Goal: Task Accomplishment & Management: Use online tool/utility

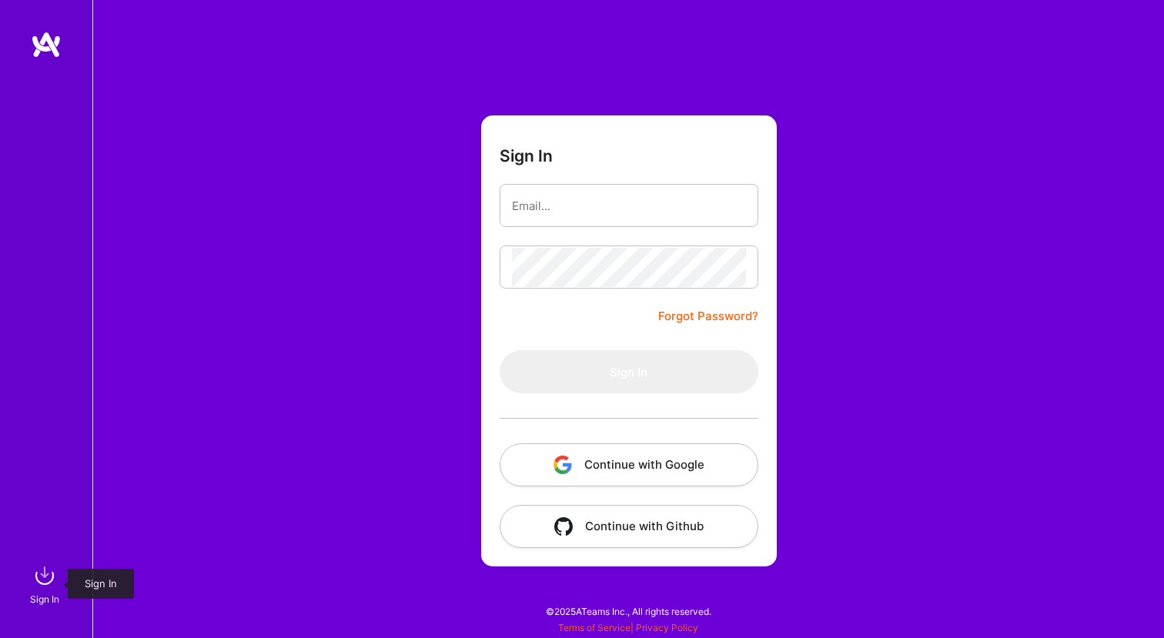
click at [41, 589] on img at bounding box center [44, 575] width 31 height 31
type input "nguname@gmail.com"
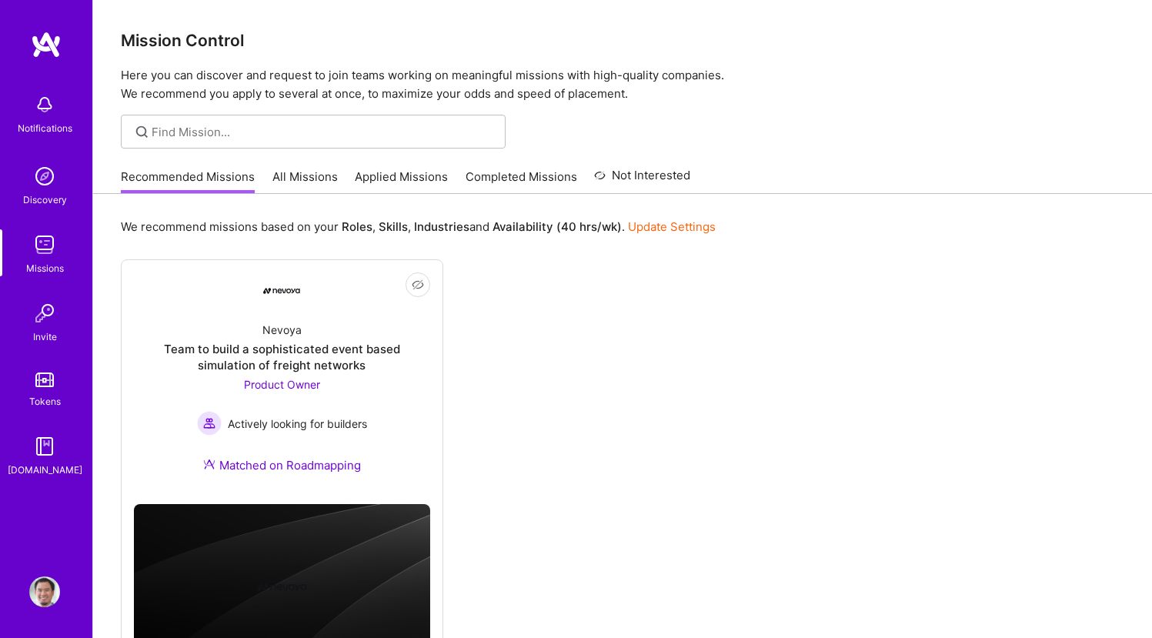
click at [500, 337] on div "Not Interested Nevoya Team to build a sophisticated event based simulation of f…" at bounding box center [623, 471] width 1004 height 424
click at [322, 326] on div "Nevoya Team to build a sophisticated event based simulation of freight networks…" at bounding box center [282, 400] width 296 height 182
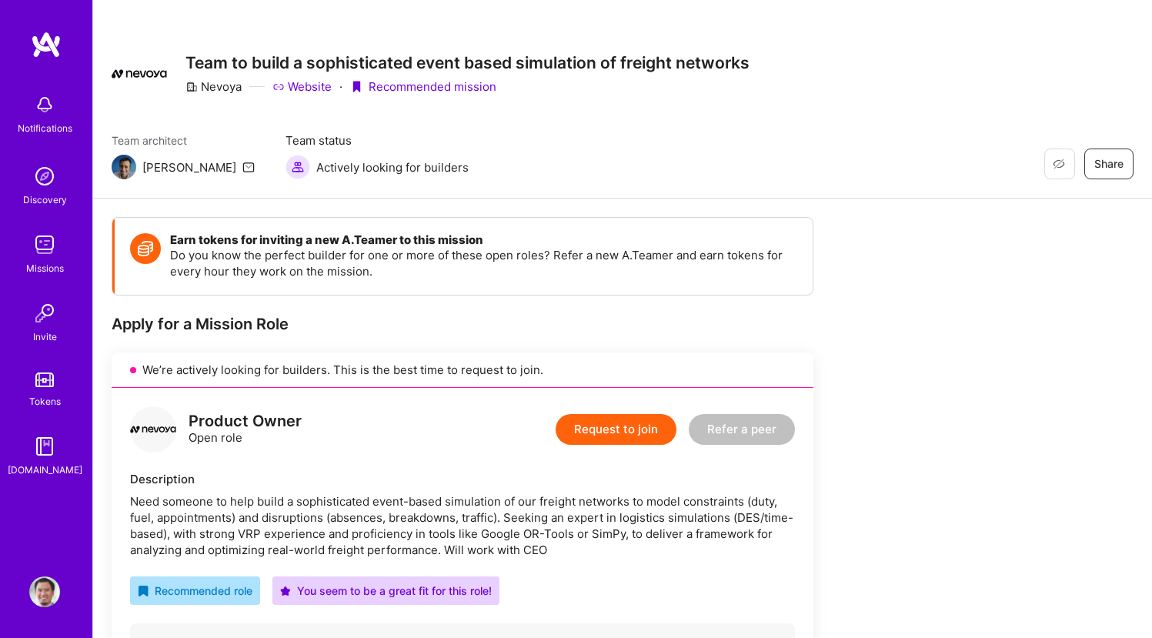
scroll to position [13, 0]
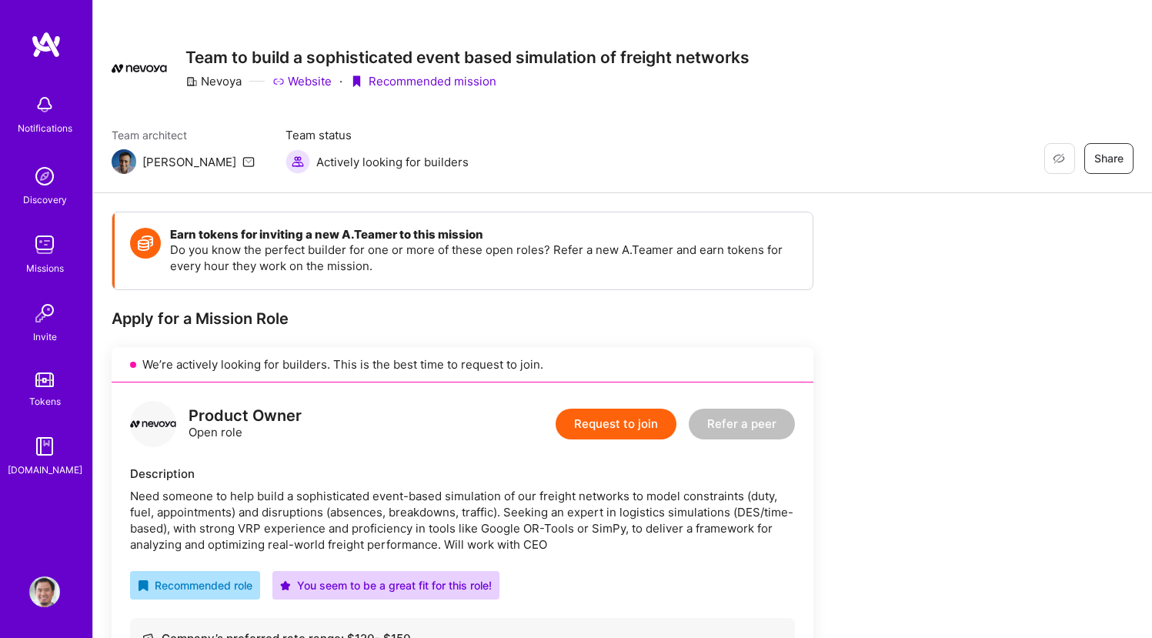
click at [47, 257] on img at bounding box center [44, 244] width 31 height 31
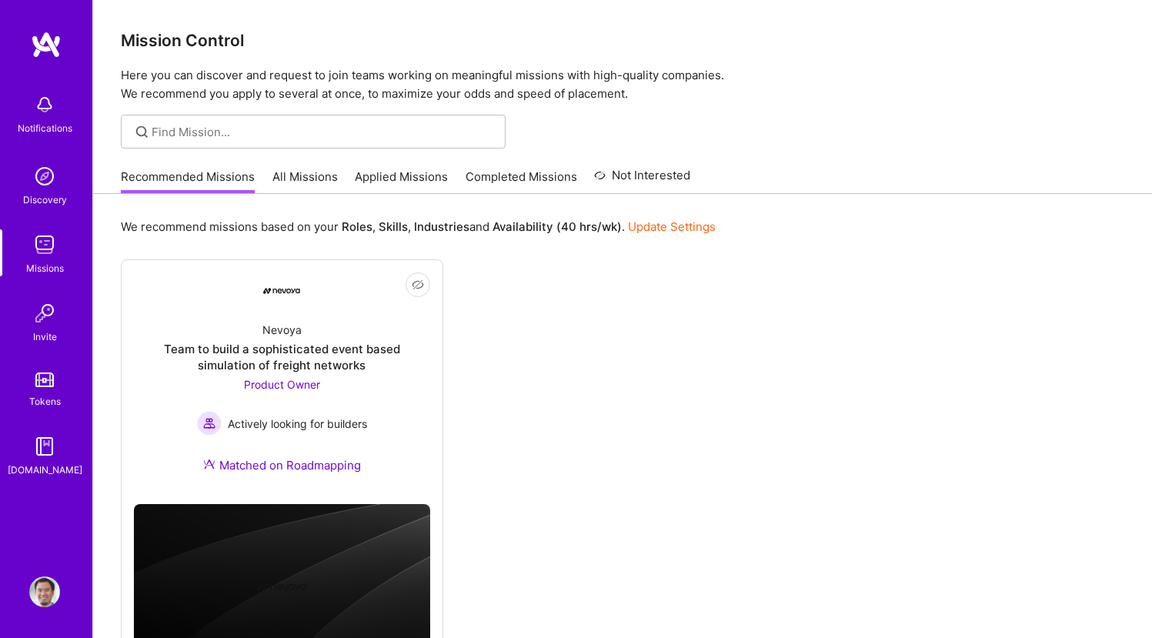
click at [420, 176] on link "Applied Missions" at bounding box center [401, 181] width 93 height 25
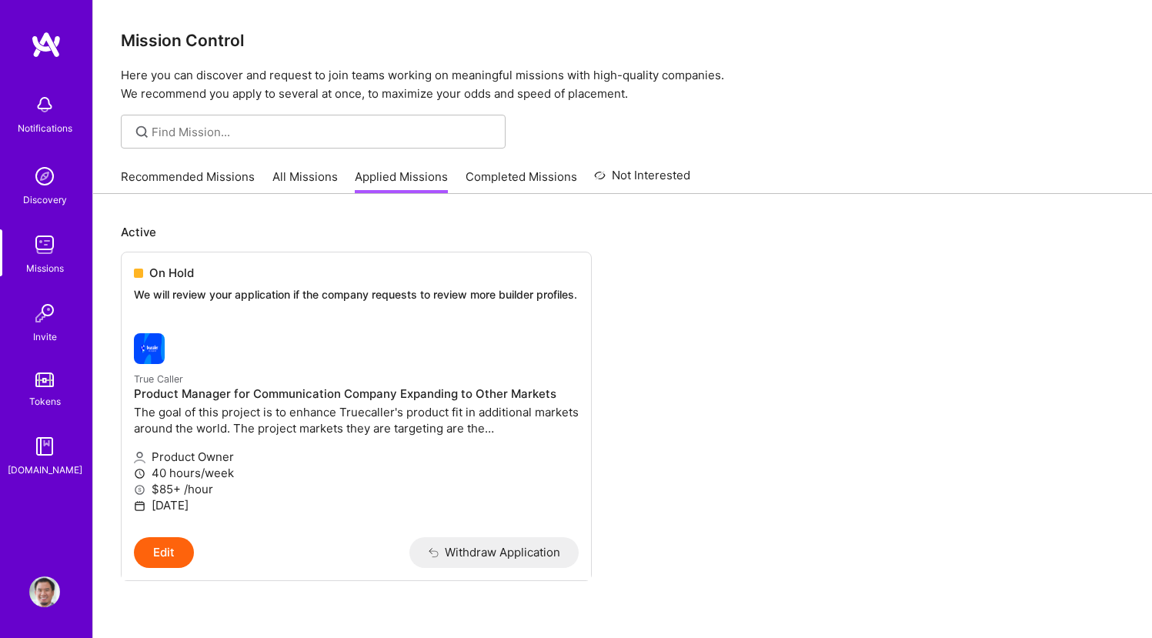
click at [333, 179] on link "All Missions" at bounding box center [304, 181] width 65 height 25
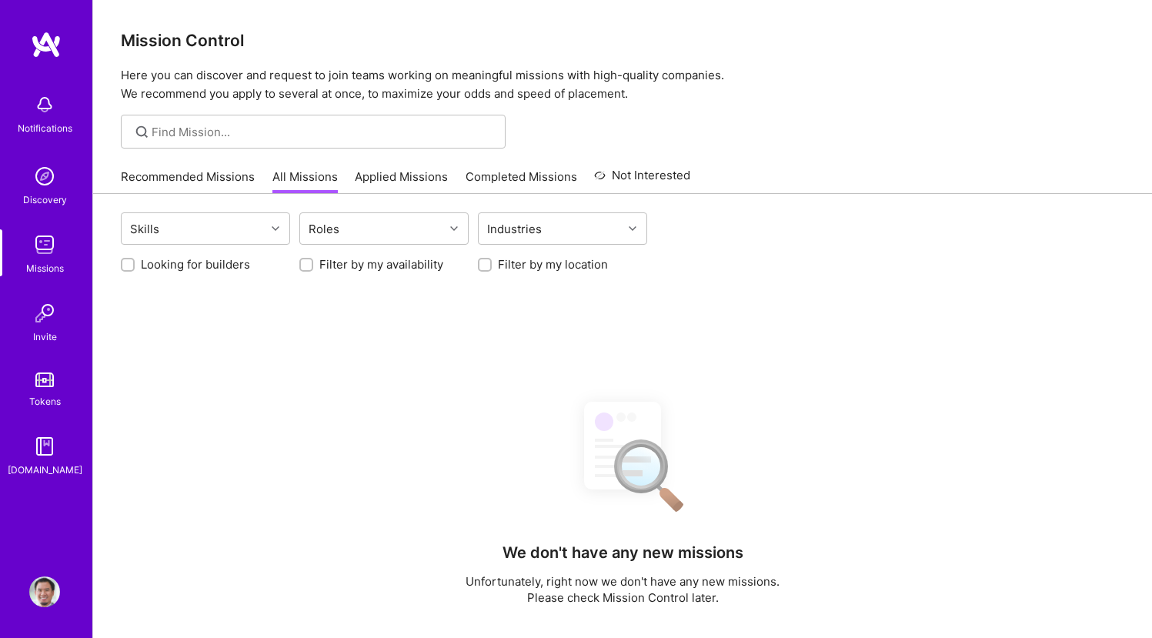
click at [340, 265] on label "Filter by my availability" at bounding box center [381, 264] width 124 height 16
click at [313, 265] on input "Filter by my availability" at bounding box center [308, 265] width 11 height 11
checkbox input "true"
click at [500, 265] on label "Filter by my location" at bounding box center [553, 264] width 110 height 16
click at [492, 265] on input "Filter by my location" at bounding box center [486, 265] width 11 height 11
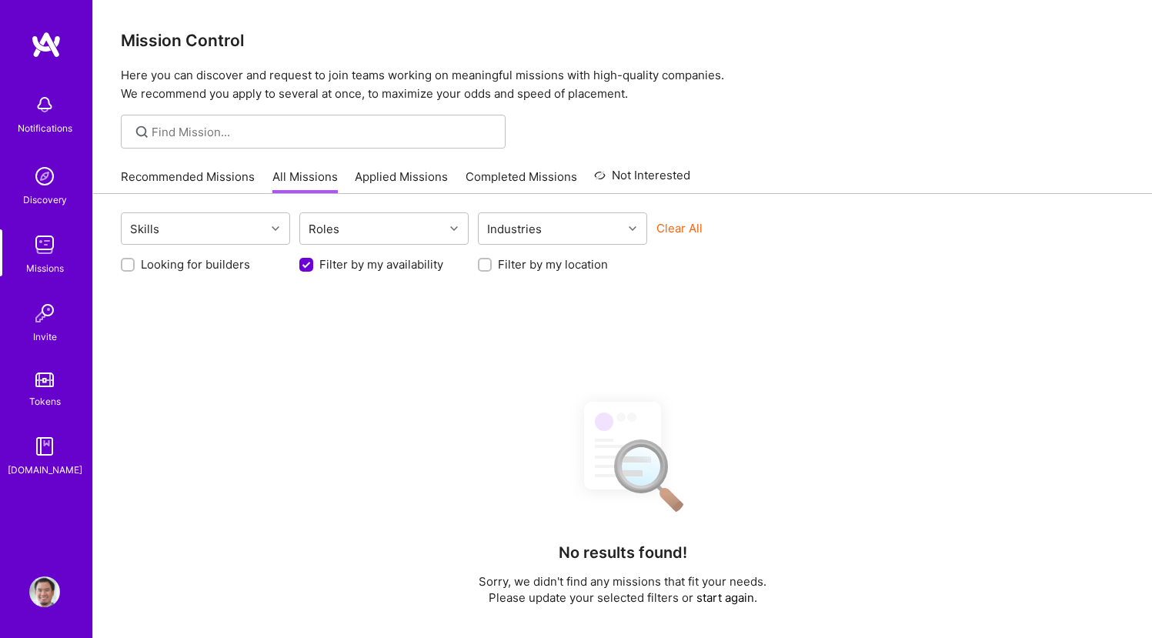
checkbox input "true"
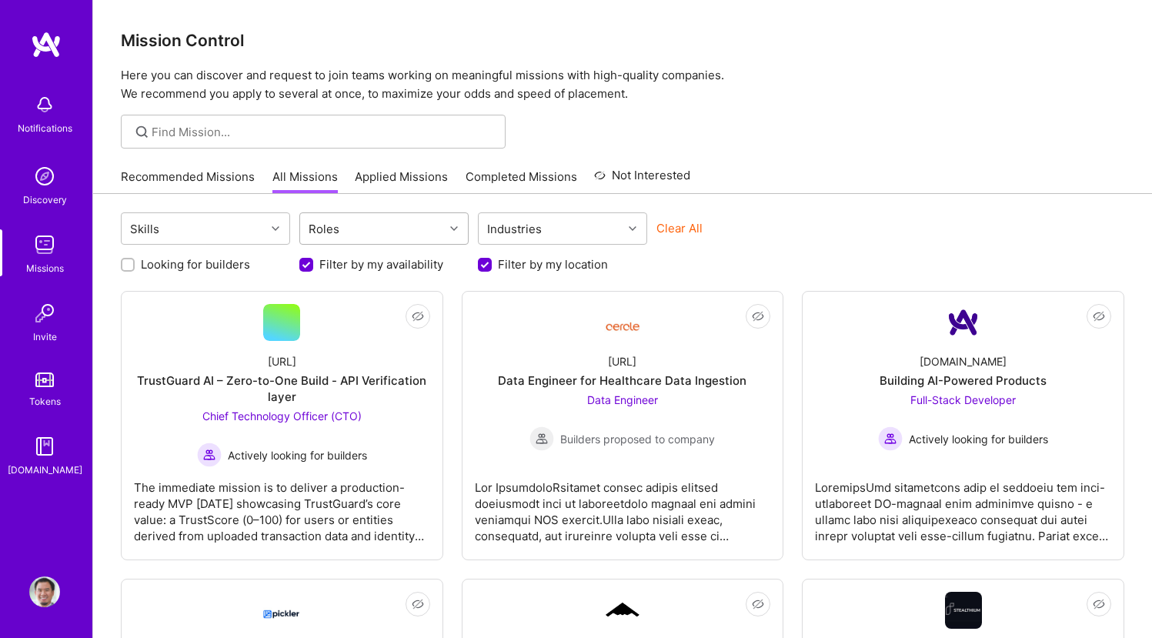
click at [382, 235] on div "Roles" at bounding box center [372, 228] width 144 height 31
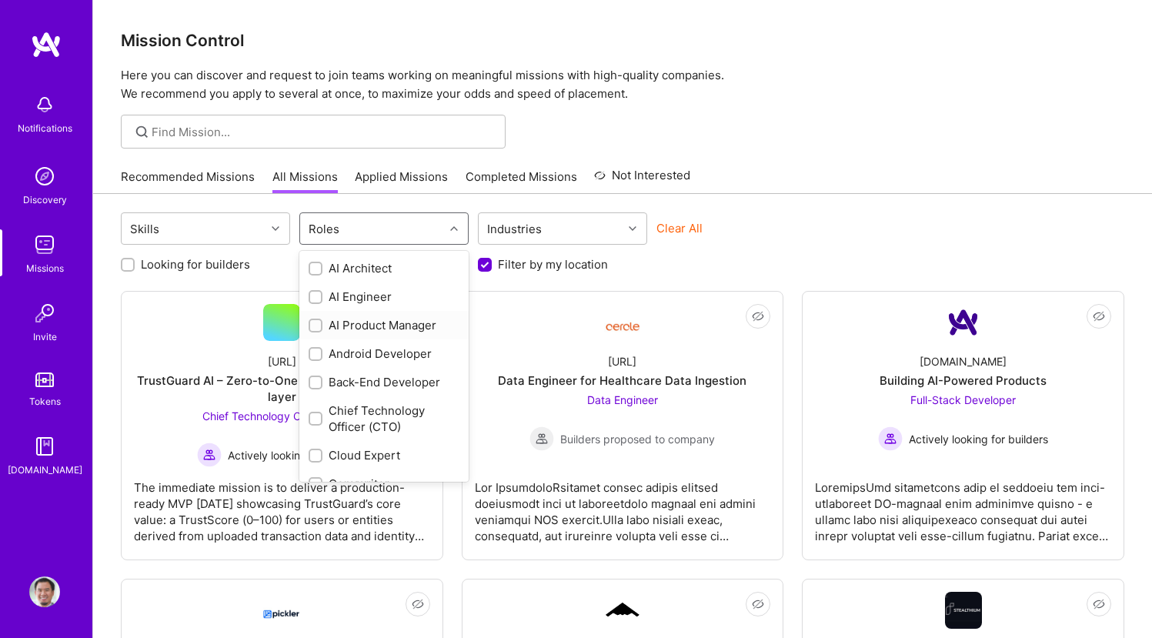
click at [390, 323] on div "AI Product Manager" at bounding box center [384, 325] width 151 height 16
checkbox input "true"
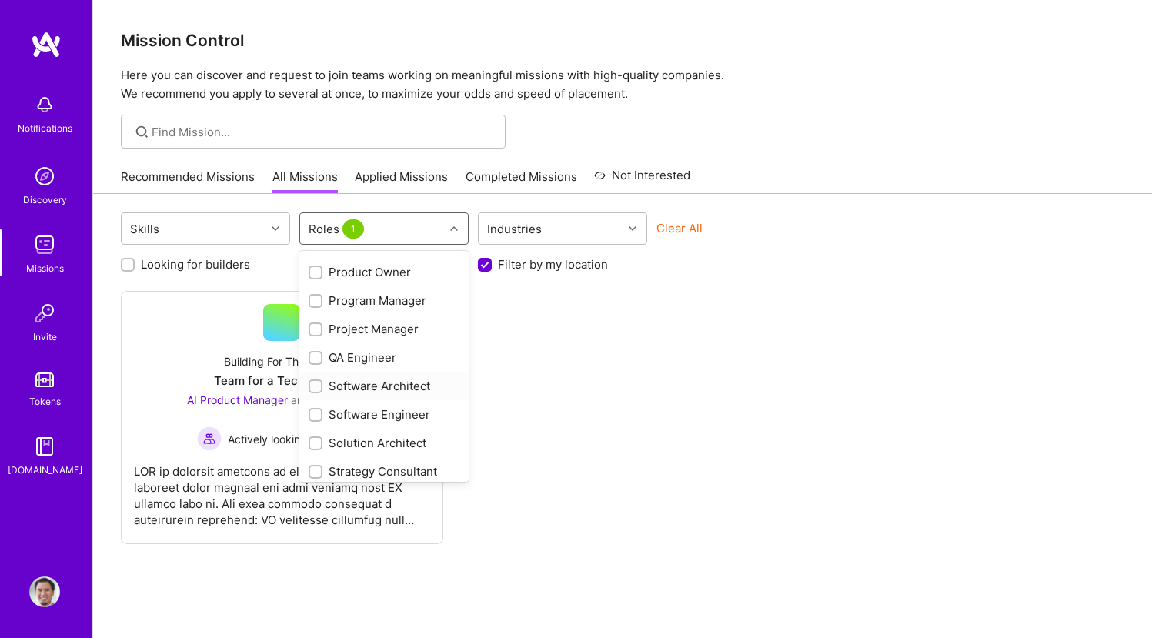
scroll to position [686, 0]
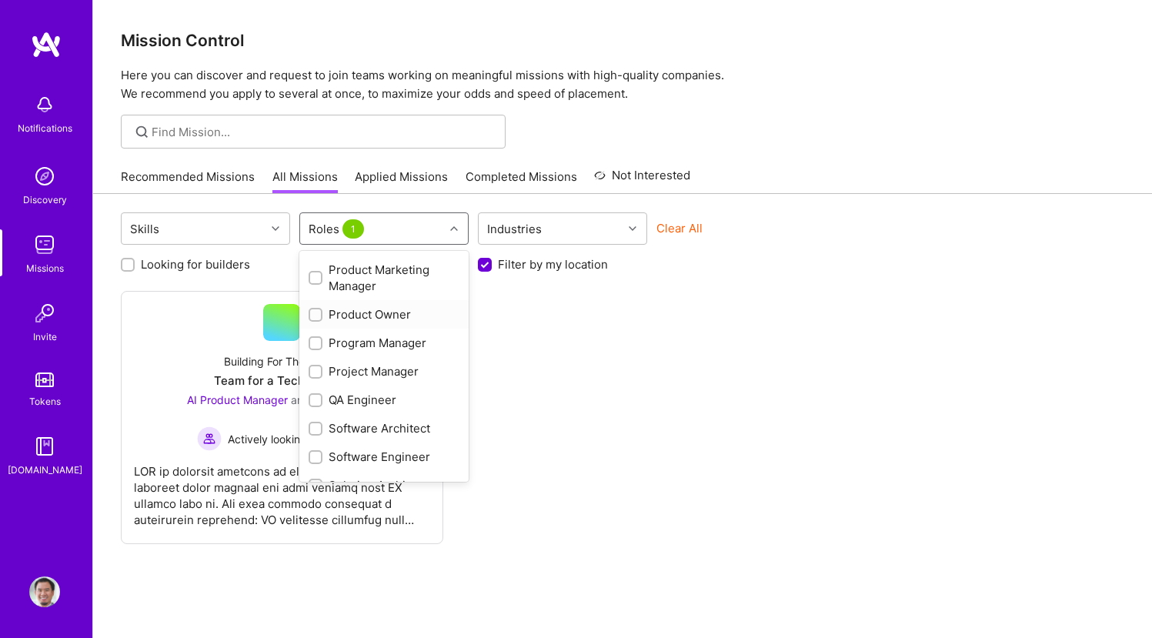
click at [379, 312] on div "Product Owner" at bounding box center [384, 314] width 151 height 16
checkbox input "true"
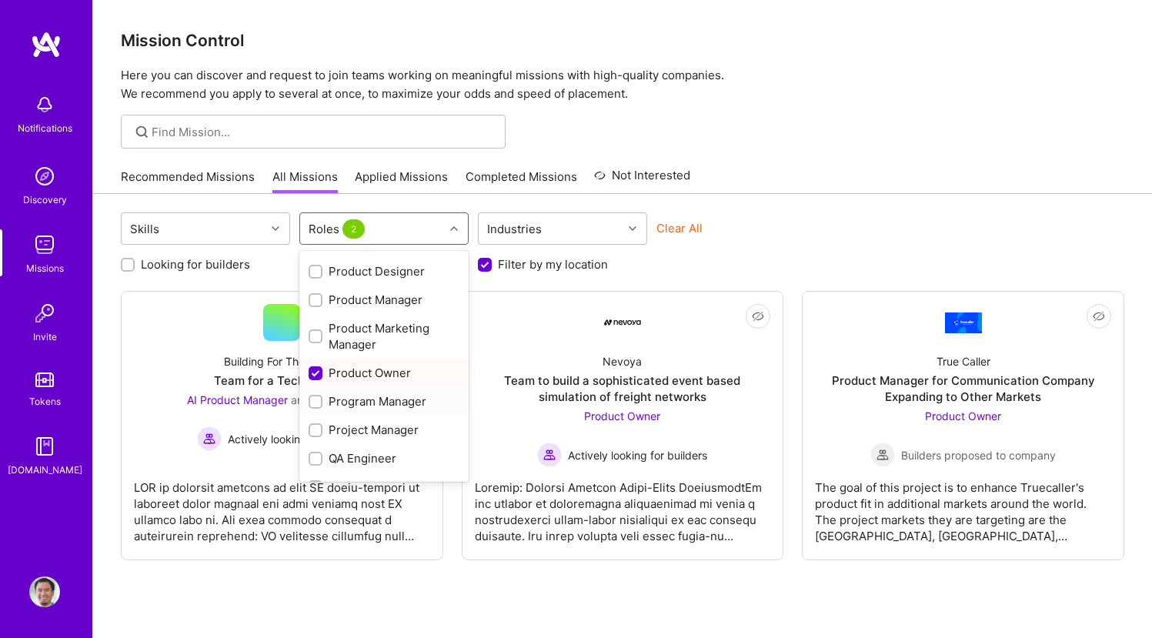
scroll to position [597, 0]
click at [400, 327] on div "Product Manager" at bounding box center [384, 330] width 151 height 16
checkbox input "true"
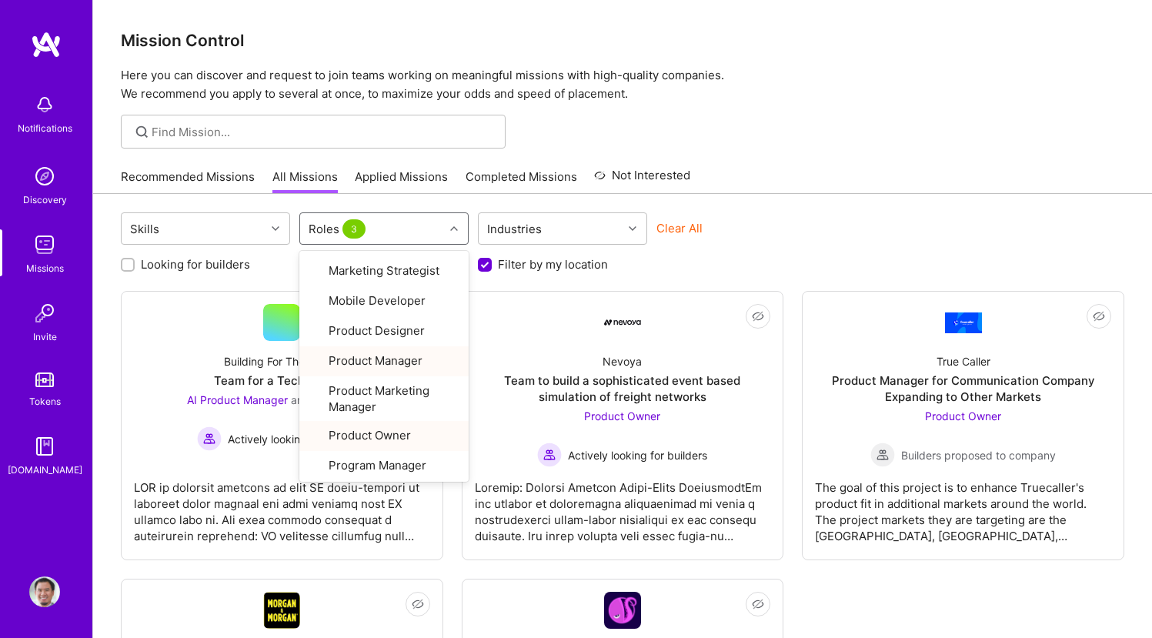
click at [981, 220] on div "Skills option Product Manager, selected. option Product Manager focused, 23 of …" at bounding box center [623, 230] width 1004 height 36
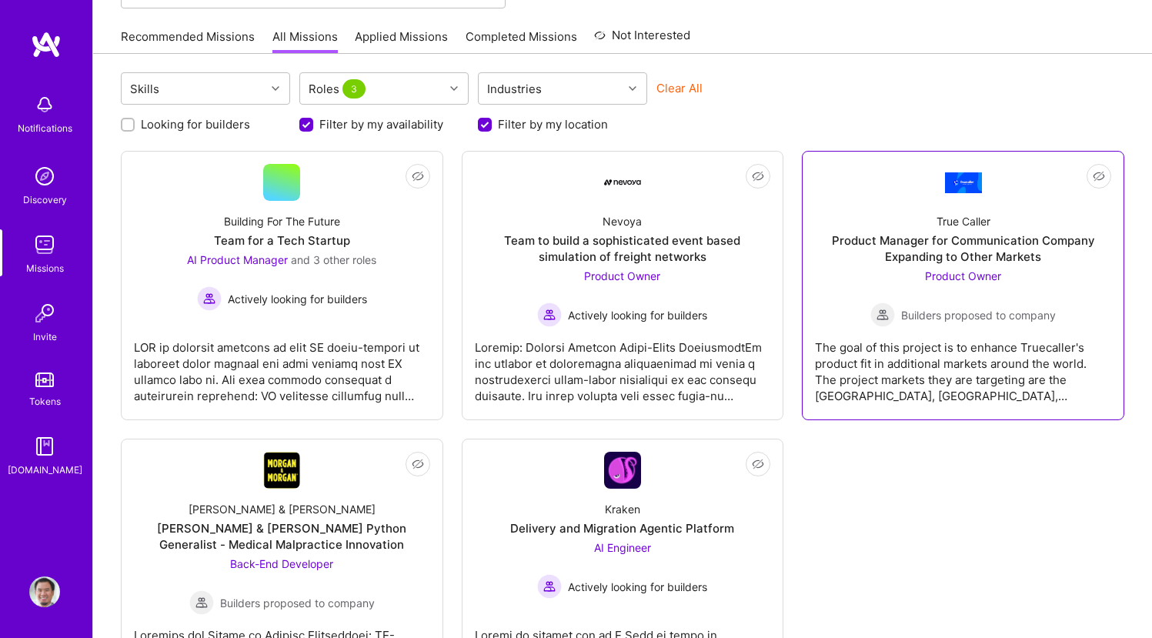
scroll to position [247, 0]
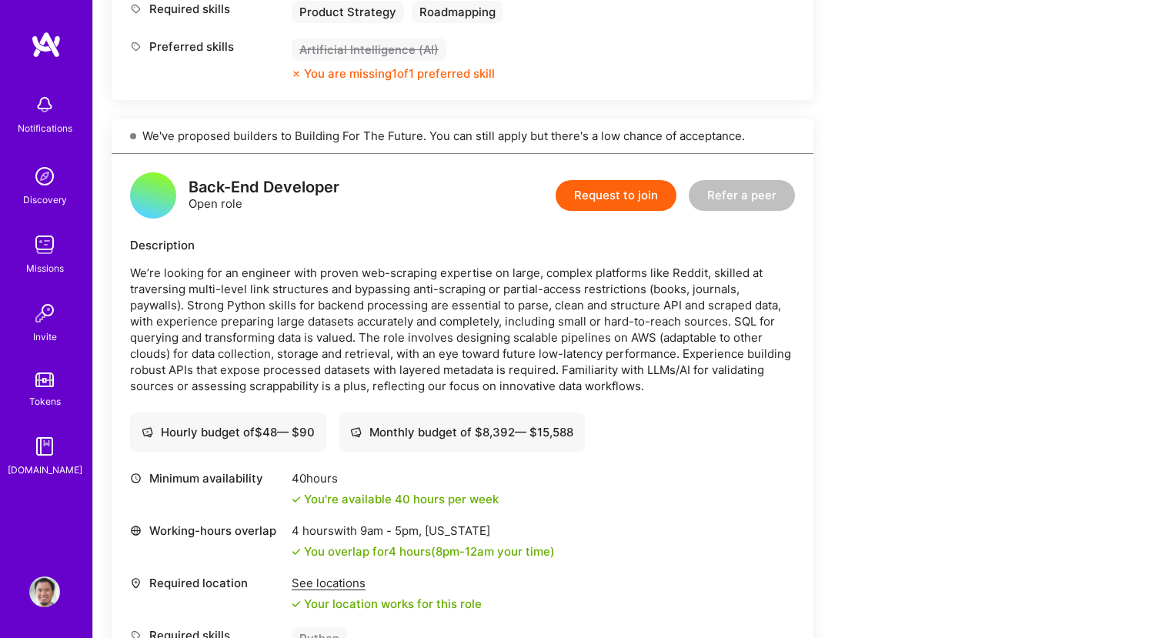
scroll to position [1870, 0]
